Goal: Navigation & Orientation: Find specific page/section

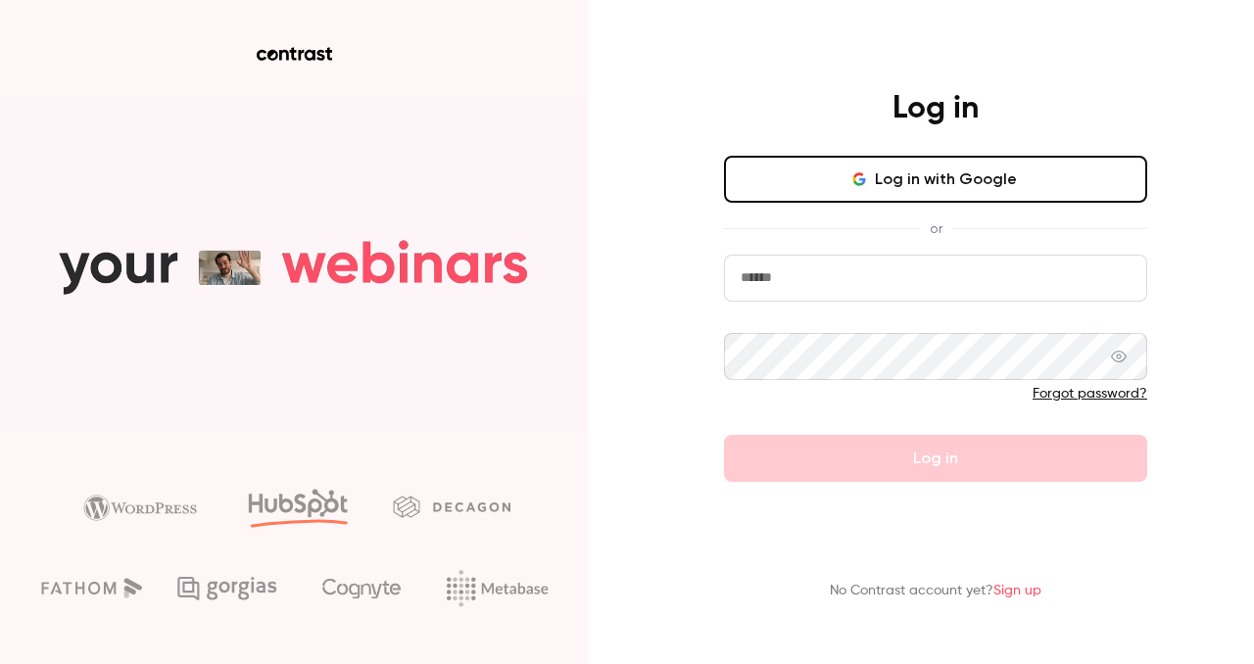
click at [914, 188] on button "Log in with Google" at bounding box center [935, 179] width 423 height 47
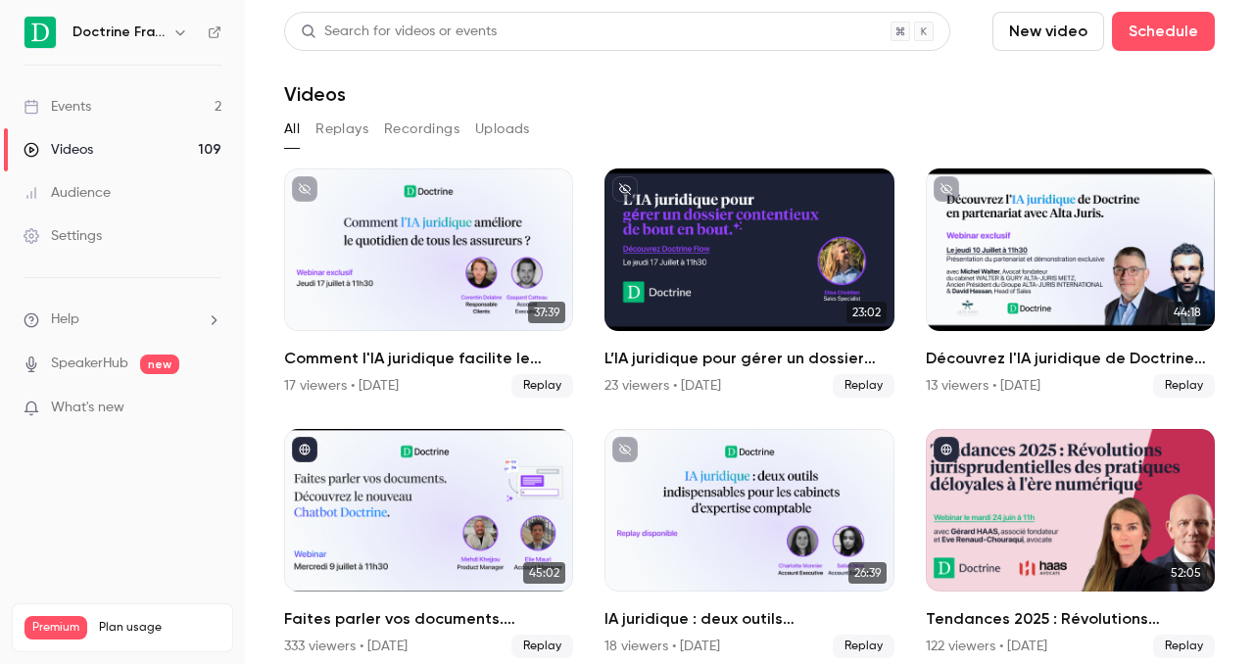
click at [128, 31] on h6 "Doctrine France" at bounding box center [118, 33] width 92 height 20
click at [181, 25] on icon "button" at bounding box center [180, 32] width 16 height 16
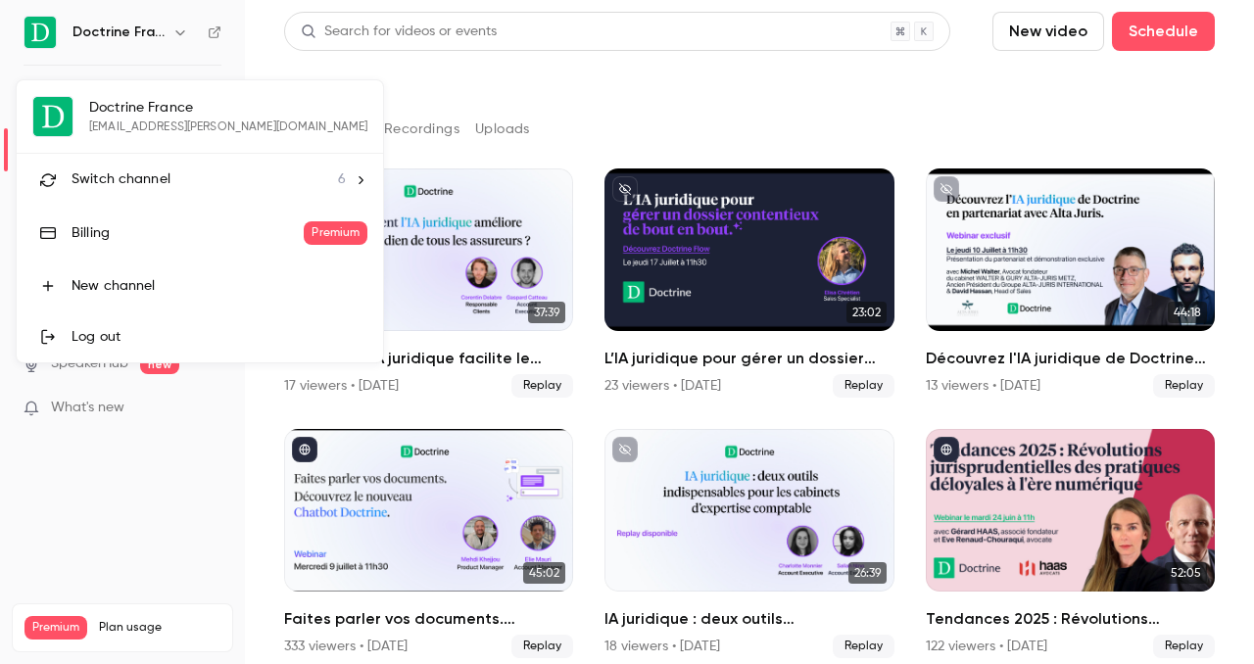
click at [146, 184] on span "Switch channel" at bounding box center [121, 179] width 99 height 21
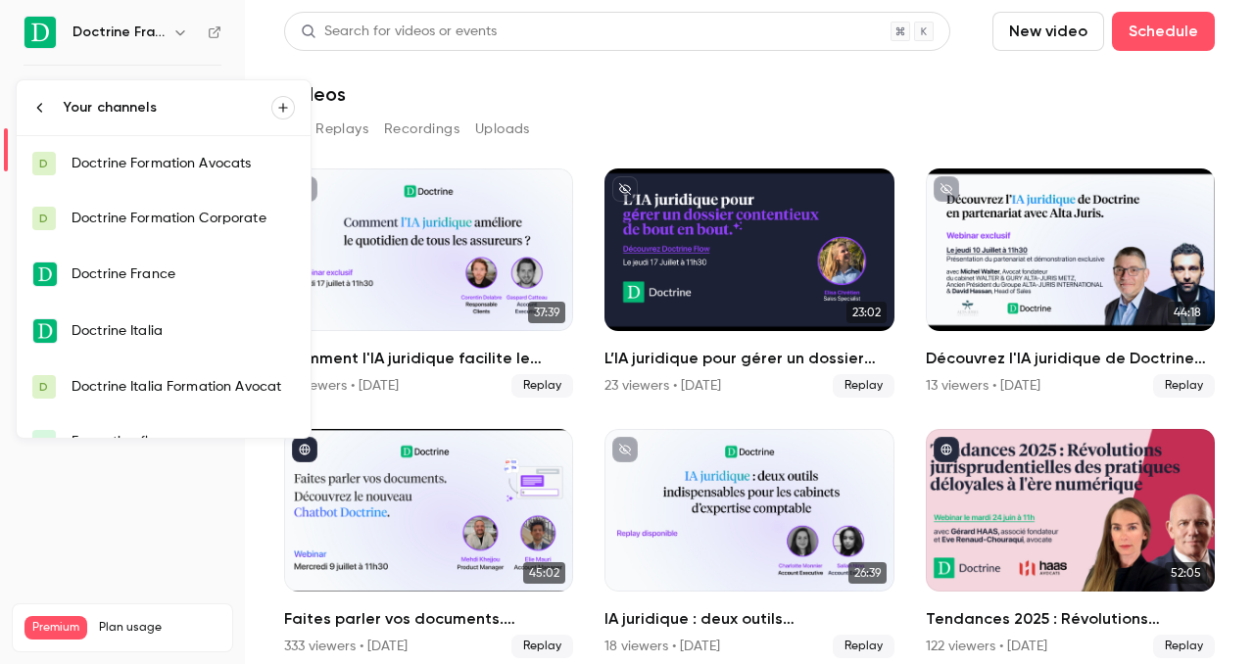
click at [183, 270] on div "Doctrine France" at bounding box center [183, 274] width 223 height 20
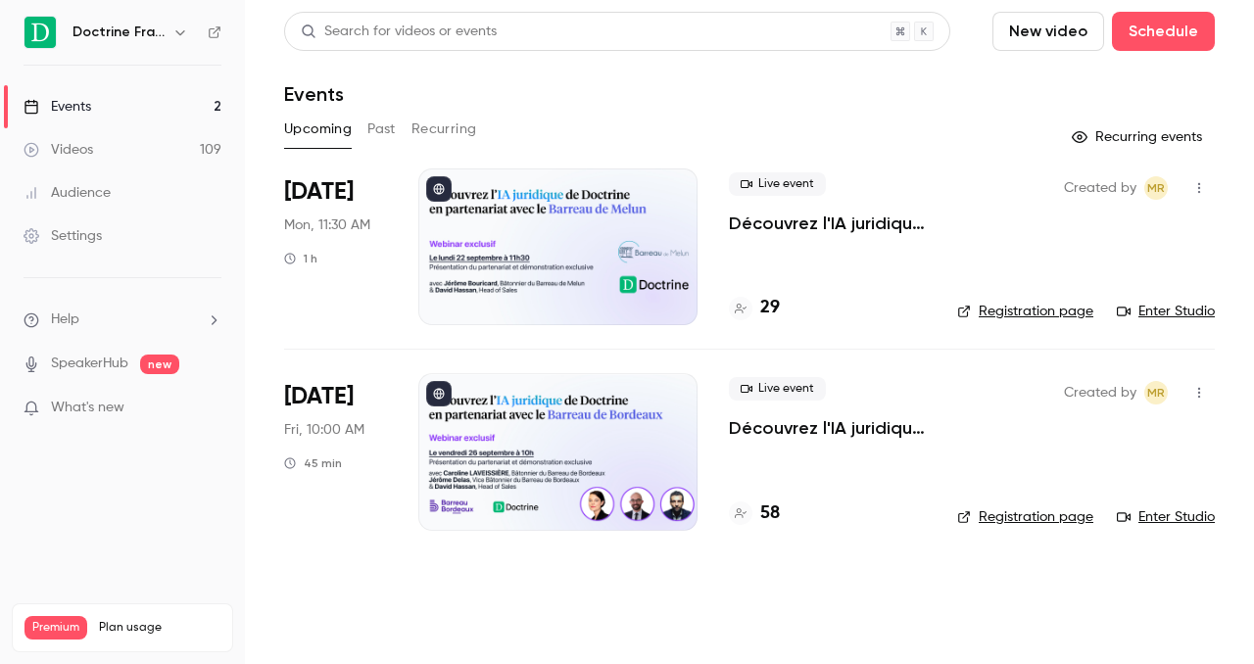
click at [179, 31] on icon "button" at bounding box center [180, 32] width 16 height 16
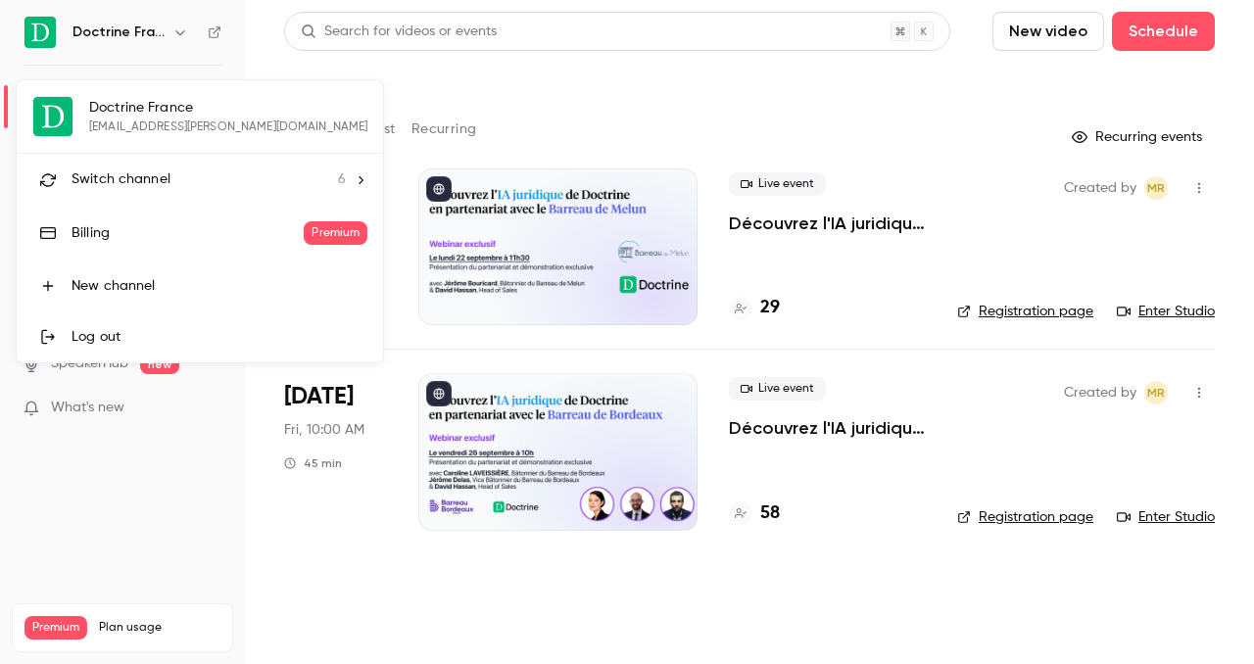
click at [173, 170] on div "Switch channel 6" at bounding box center [209, 179] width 274 height 21
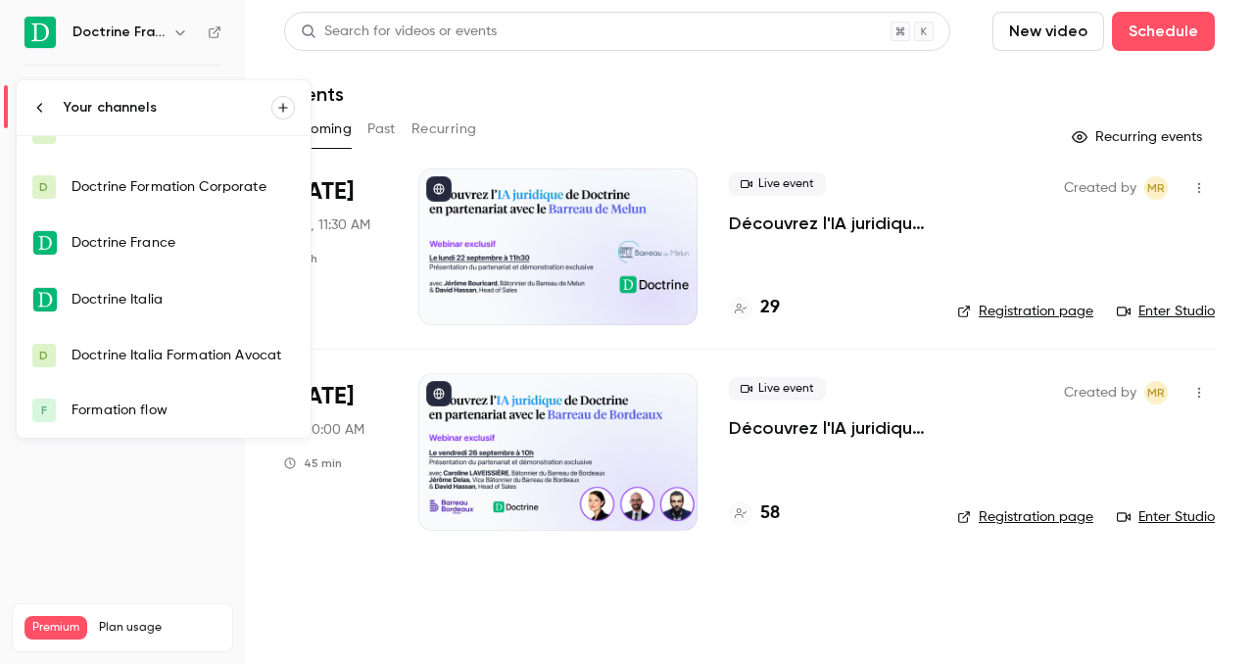
scroll to position [27, 0]
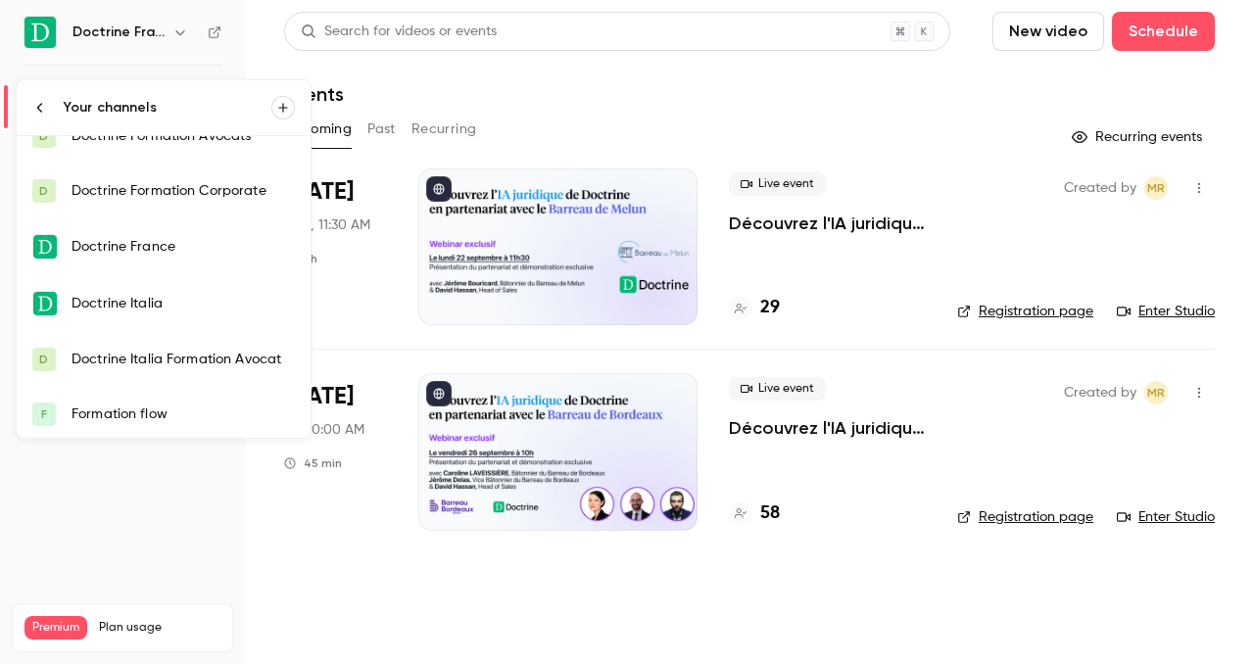
click at [167, 403] on link "F Formation flow" at bounding box center [164, 414] width 294 height 55
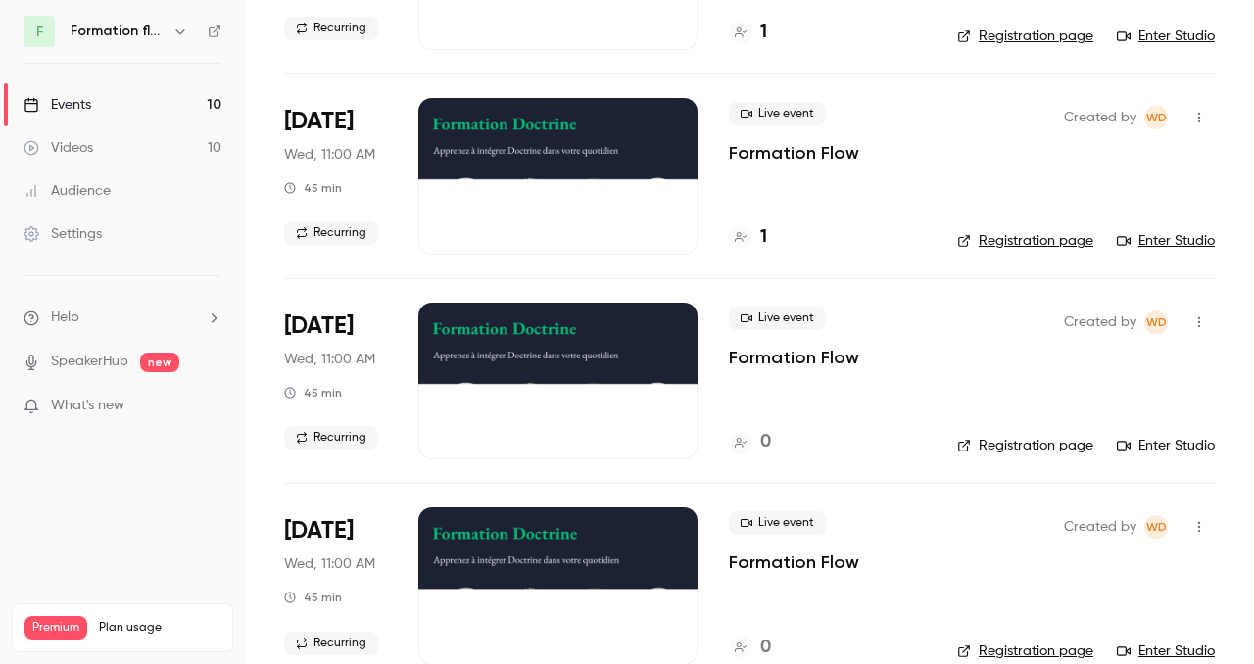
scroll to position [482, 0]
